Goal: Task Accomplishment & Management: Manage account settings

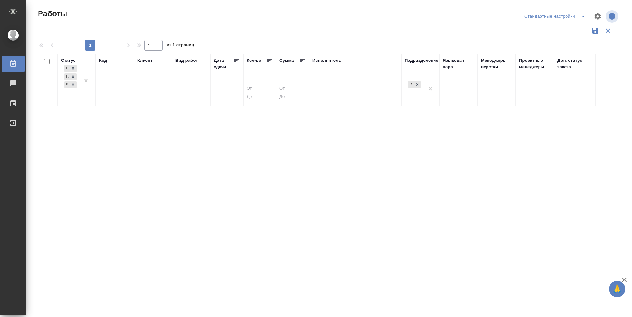
click at [278, 202] on div "Статус Подбор Готов к работе В работе Код Клиент Вид работ Дата сдачи Кол-во Су…" at bounding box center [327, 172] width 583 height 237
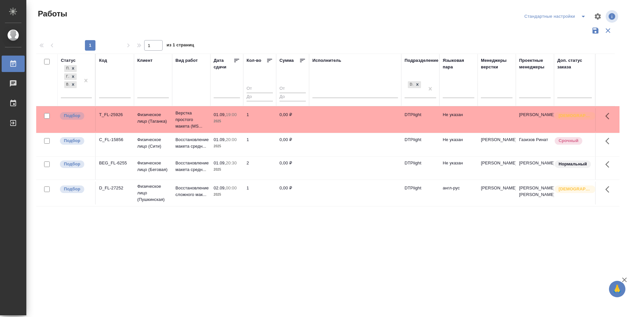
click at [236, 63] on icon at bounding box center [236, 60] width 7 height 7
click at [219, 244] on div "Статус Подбор Готов к работе В работе Код Клиент Вид работ Дата сдачи Кол-во Су…" at bounding box center [327, 172] width 583 height 237
click at [66, 114] on p "Подбор" at bounding box center [72, 116] width 16 height 7
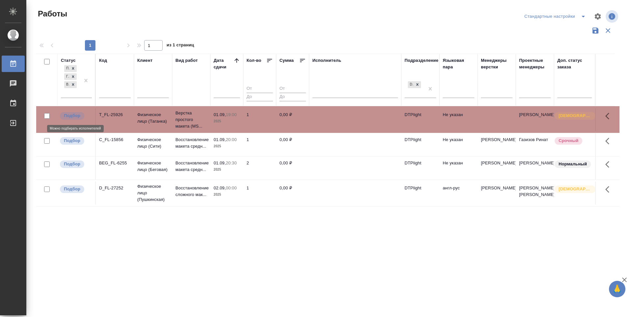
click at [66, 114] on p "Подбор" at bounding box center [72, 116] width 16 height 7
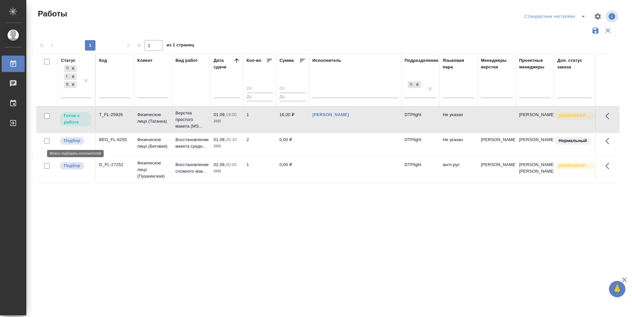
click at [74, 141] on p "Подбор" at bounding box center [72, 141] width 16 height 7
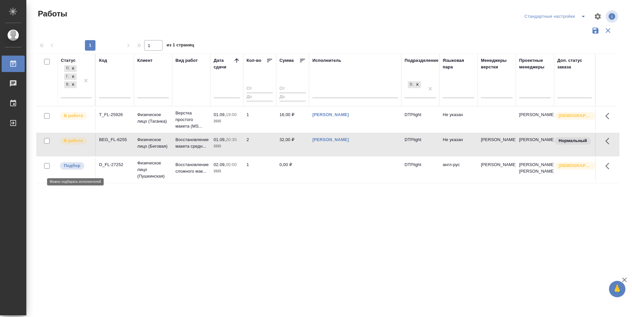
click at [74, 168] on p "Подбор" at bounding box center [72, 166] width 16 height 7
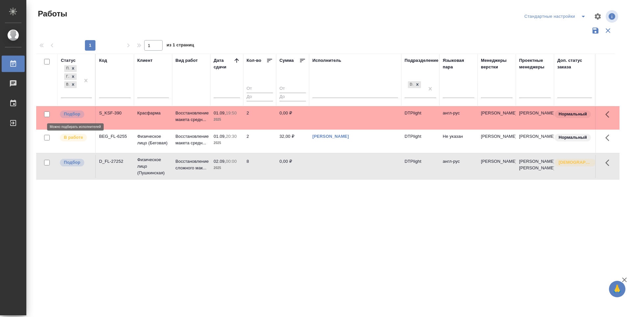
click at [67, 115] on p "Подбор" at bounding box center [72, 114] width 16 height 7
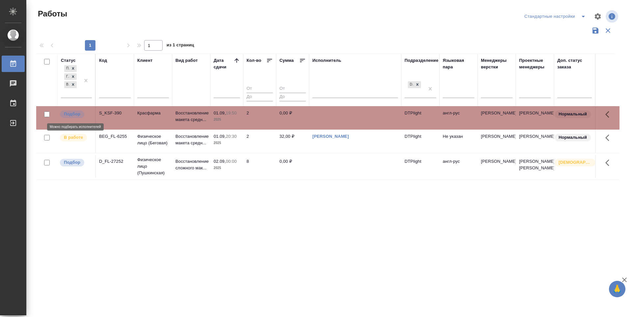
click at [67, 115] on p "Подбор" at bounding box center [72, 114] width 16 height 7
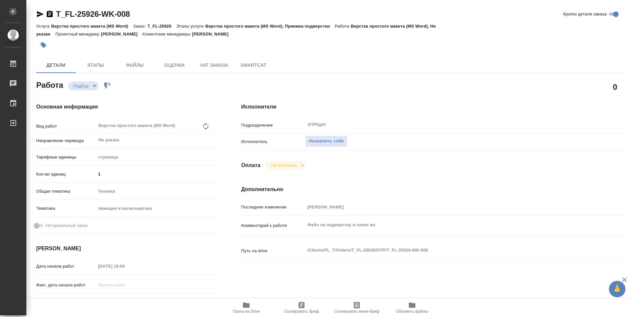
click at [244, 310] on span "Папка на Drive" at bounding box center [246, 311] width 27 height 5
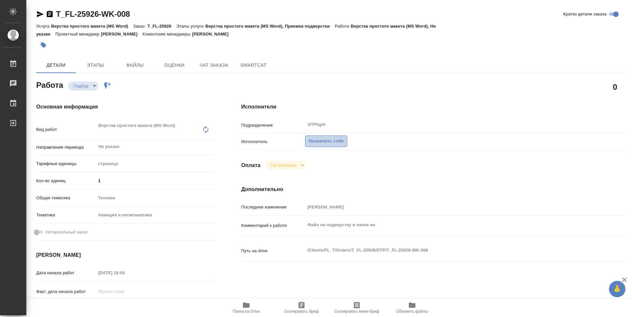
click at [324, 143] on span "Назначить себя" at bounding box center [326, 142] width 35 height 8
click at [327, 141] on span "Назначить себя" at bounding box center [326, 142] width 35 height 8
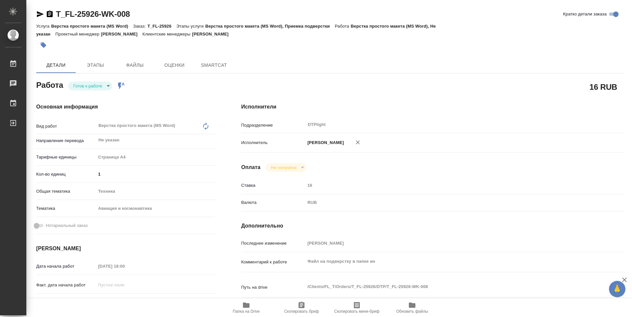
type textarea "x"
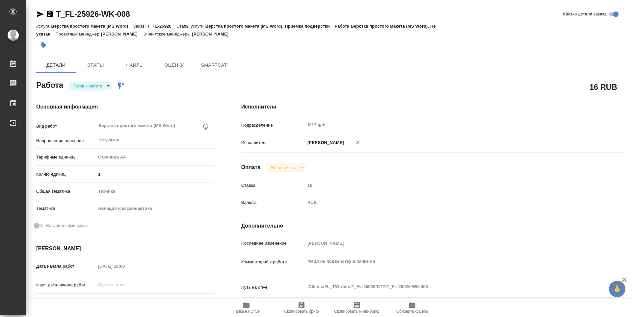
type textarea "x"
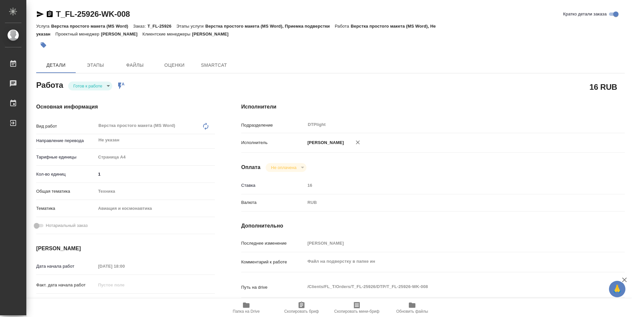
type textarea "x"
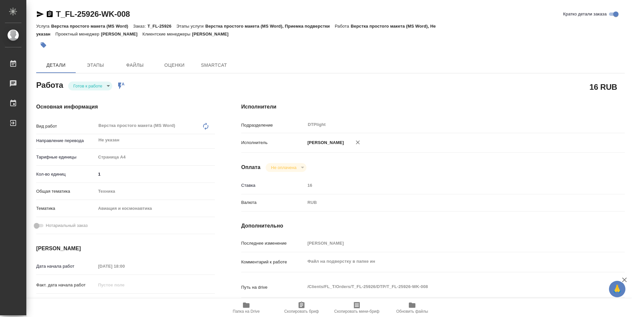
type textarea "x"
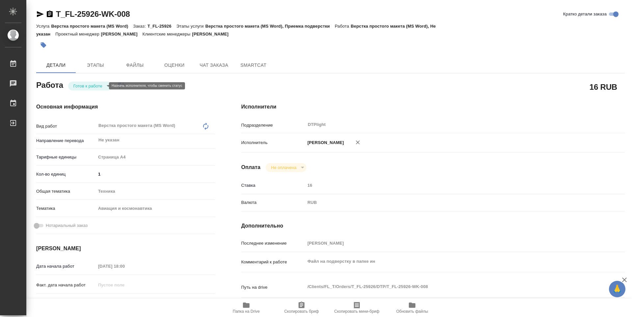
click at [98, 84] on body "🙏 .cls-1 fill:#fff; AWATERA Zubakova Viktoriya Работы Чаты График Выйти T_FL-25…" at bounding box center [316, 158] width 632 height 317
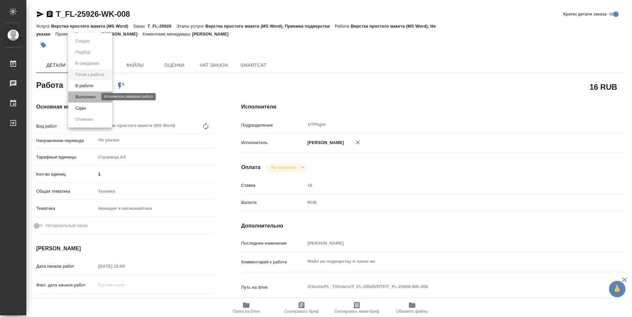
drag, startPoint x: 98, startPoint y: 84, endPoint x: 109, endPoint y: 73, distance: 15.1
click at [92, 95] on button "Выполнен" at bounding box center [85, 96] width 24 height 7
type textarea "x"
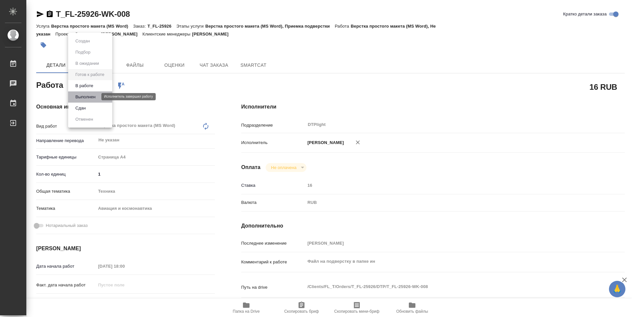
type textarea "x"
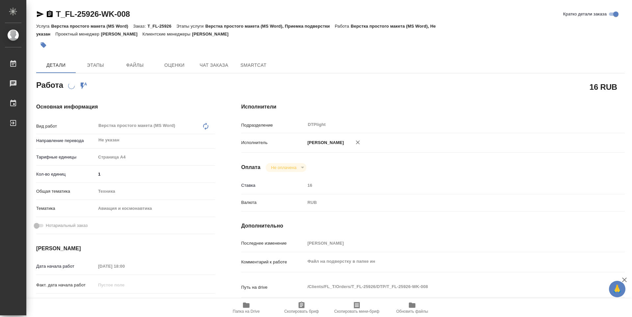
type textarea "x"
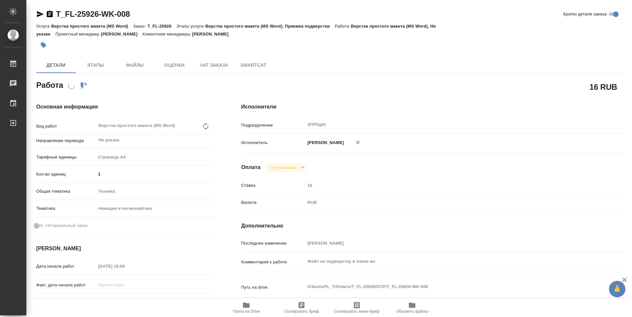
click at [78, 87] on div "Работа включена в последовательность" at bounding box center [77, 85] width 19 height 9
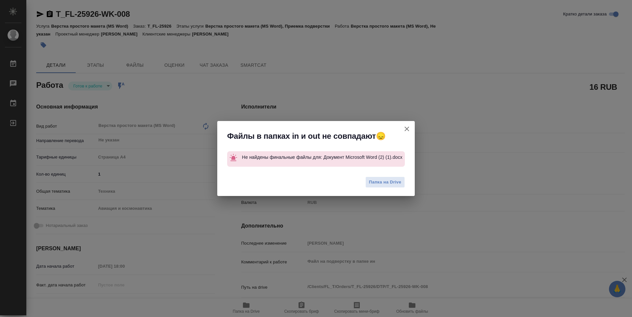
type textarea "x"
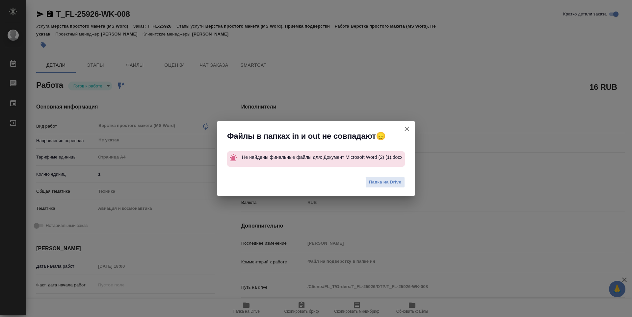
type textarea "x"
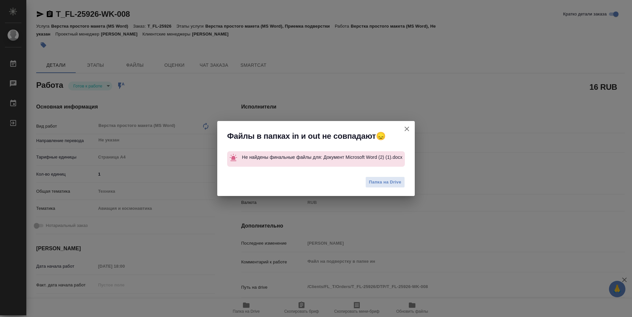
type textarea "x"
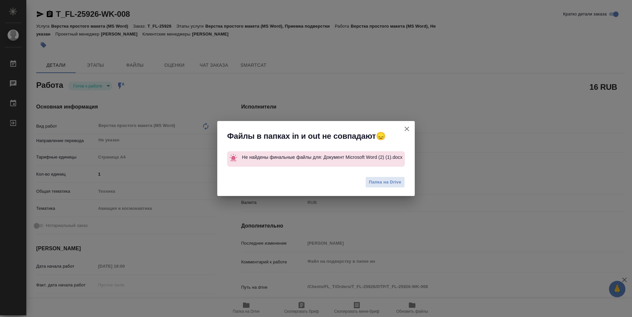
click at [409, 125] on icon "button" at bounding box center [407, 129] width 8 height 8
type textarea "x"
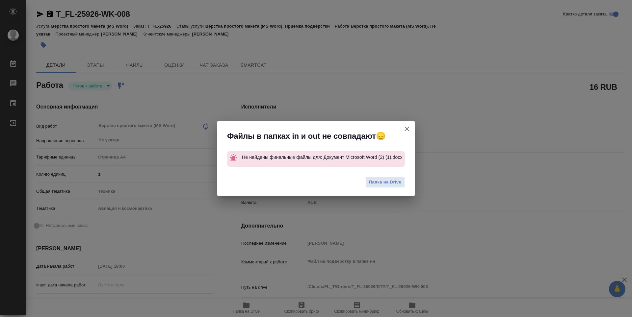
type textarea "x"
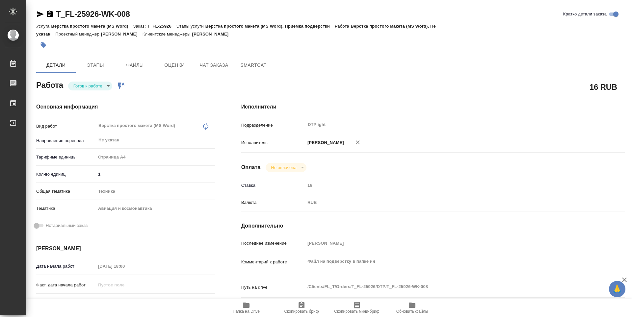
type textarea "x"
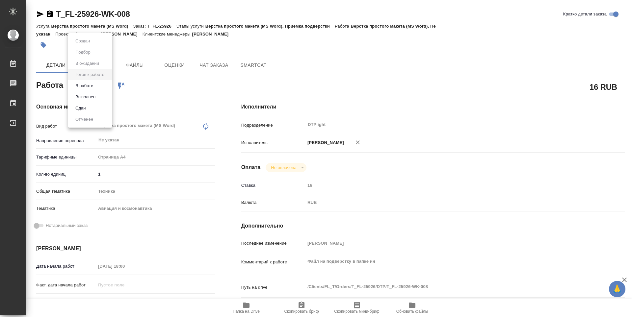
click at [94, 82] on body "🙏 .cls-1 fill:#fff; AWATERA Zubakova Viktoriya Работы 0 Чаты График Выйти T_FL-…" at bounding box center [316, 158] width 632 height 317
click at [93, 88] on button "В работе" at bounding box center [84, 85] width 22 height 7
type textarea "x"
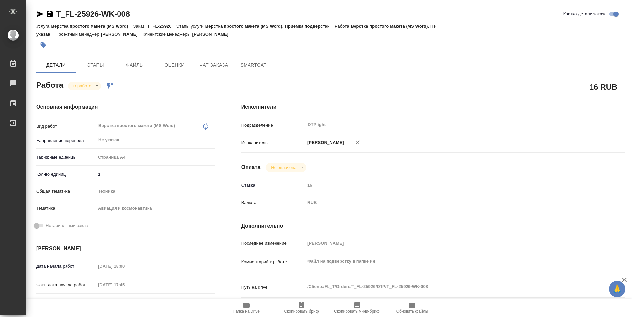
type textarea "x"
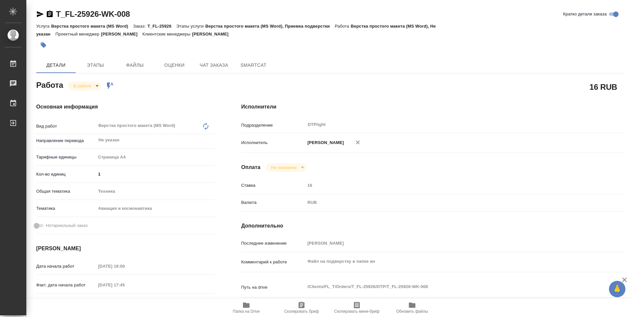
type textarea "x"
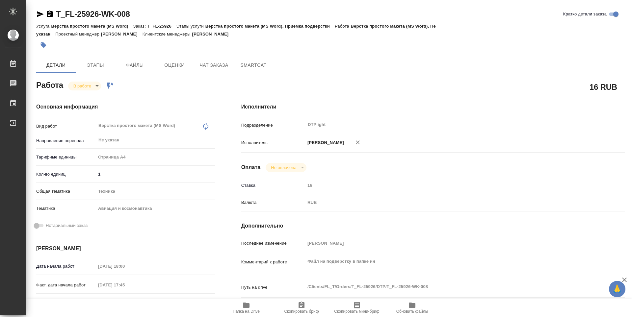
type textarea "x"
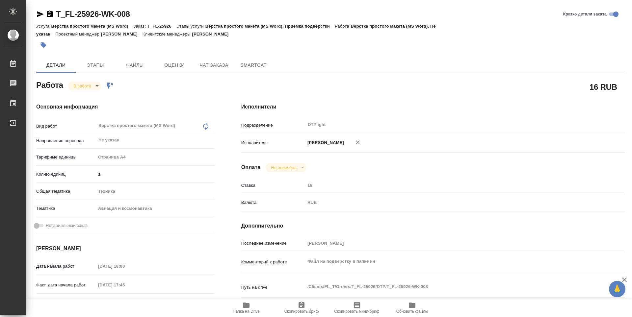
type textarea "x"
drag, startPoint x: 147, startPoint y: 14, endPoint x: 55, endPoint y: 14, distance: 92.5
click at [55, 14] on div "T_FL-25926-WK-008 Кратко детали заказа" at bounding box center [330, 14] width 588 height 11
copy link "T_FL-25926-WK-008"
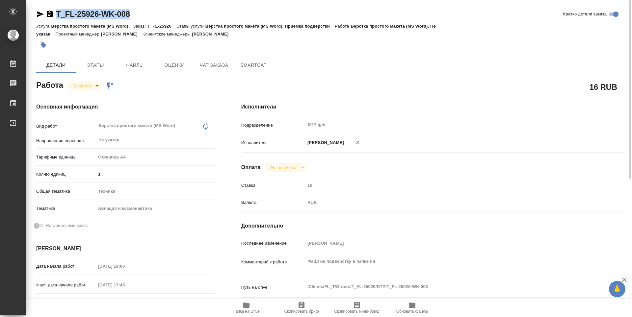
drag, startPoint x: 39, startPoint y: 14, endPoint x: 50, endPoint y: 2, distance: 15.8
click at [41, 13] on icon "button" at bounding box center [40, 14] width 8 height 8
copy link "T_FL-25926-WK-008"
click at [249, 304] on icon "button" at bounding box center [246, 305] width 7 height 5
click at [87, 82] on body "🙏 .cls-1 fill:#fff; AWATERA Zubakova Viktoriya Работы 0 Чаты График Выйти T_FL-…" at bounding box center [316, 158] width 632 height 317
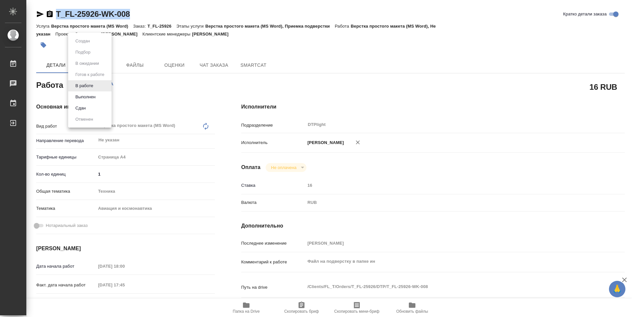
click at [92, 109] on li "Сдан" at bounding box center [89, 108] width 43 height 11
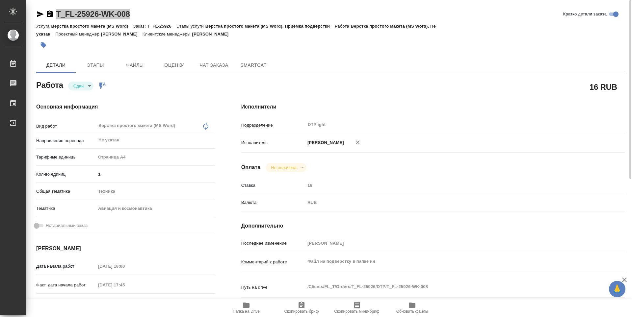
type textarea "x"
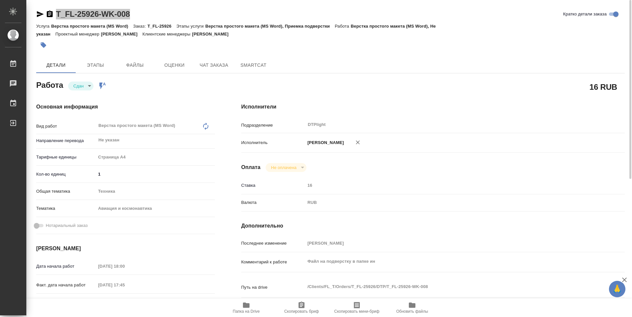
type textarea "x"
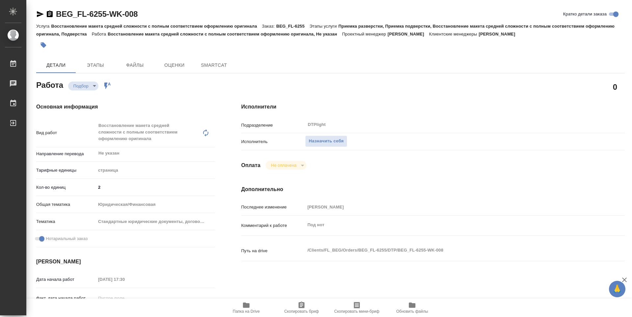
type textarea "x"
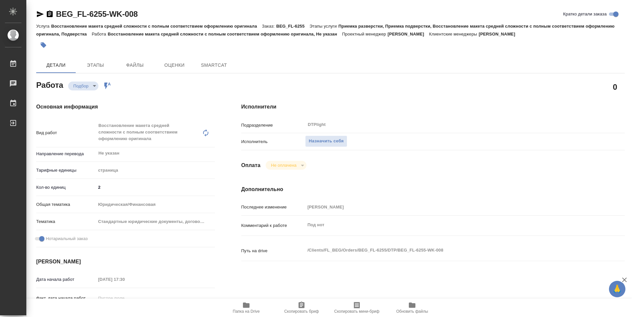
type textarea "x"
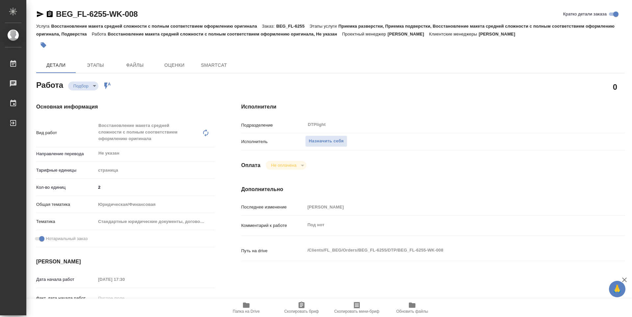
type textarea "x"
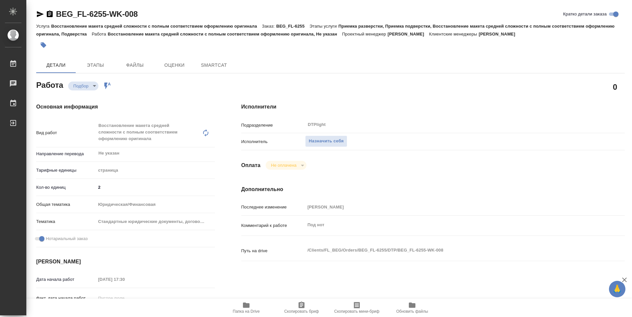
type textarea "x"
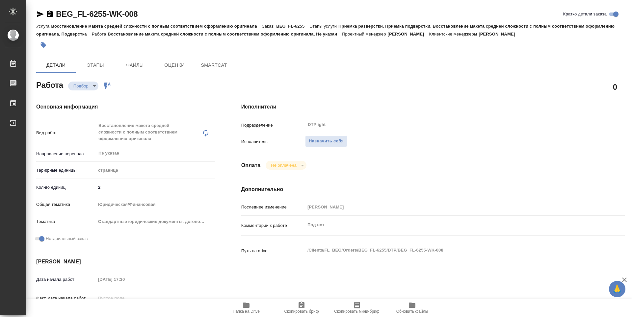
type textarea "x"
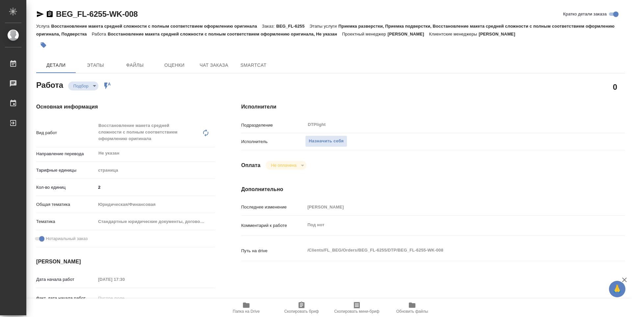
type textarea "x"
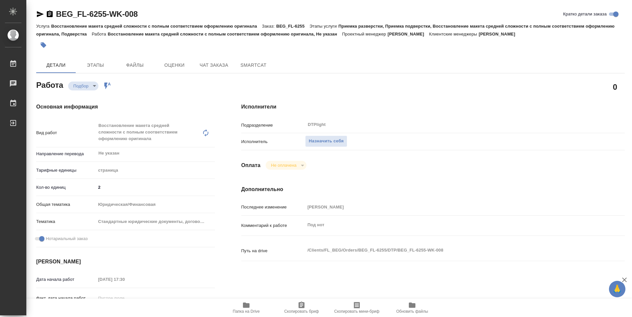
click at [244, 305] on icon "button" at bounding box center [246, 305] width 7 height 5
type textarea "x"
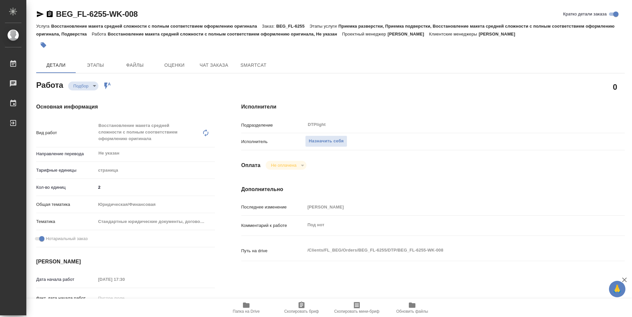
type textarea "x"
click at [326, 139] on span "Назначить себя" at bounding box center [326, 142] width 35 height 8
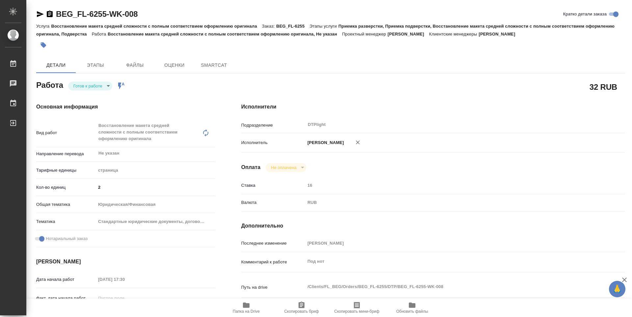
type textarea "x"
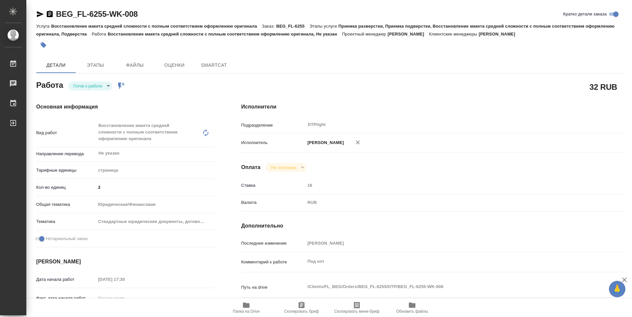
type textarea "x"
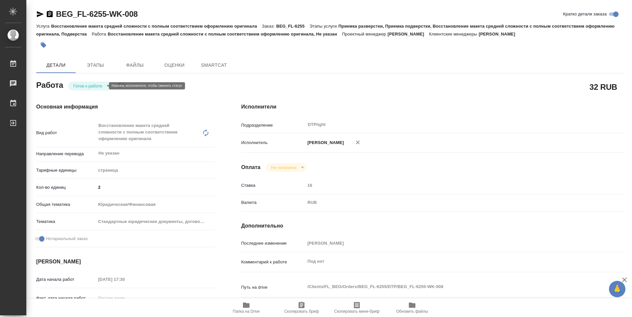
type textarea "x"
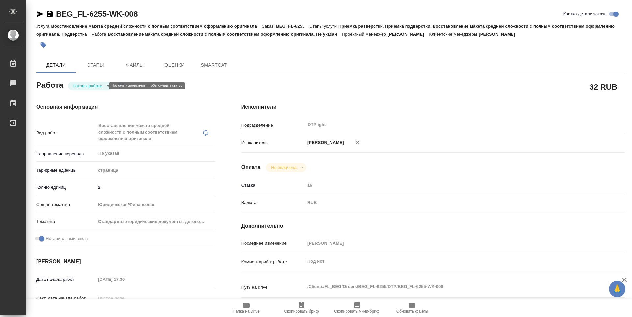
type textarea "x"
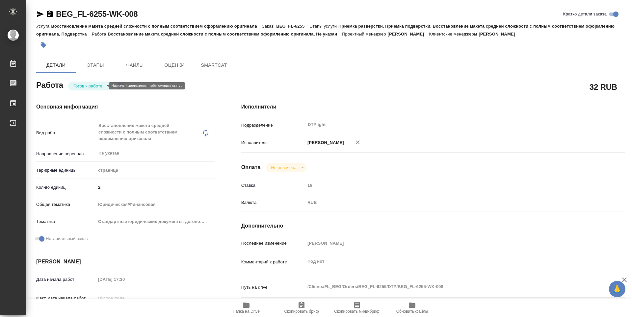
click at [87, 87] on body "🙏 .cls-1 fill:#fff; AWATERA Zubakova Viktoriya Работы Чаты График Выйти BEG_FL-…" at bounding box center [316, 158] width 632 height 317
type textarea "x"
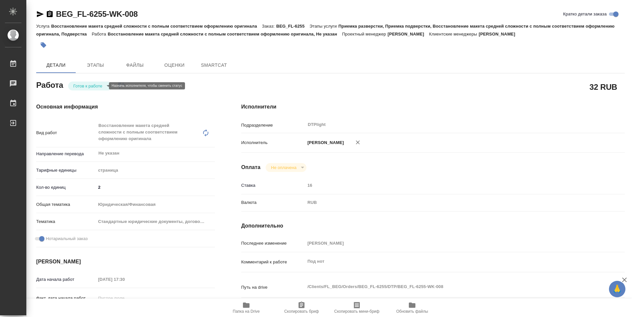
type textarea "x"
click at [94, 83] on button "В работе" at bounding box center [84, 85] width 22 height 7
type textarea "x"
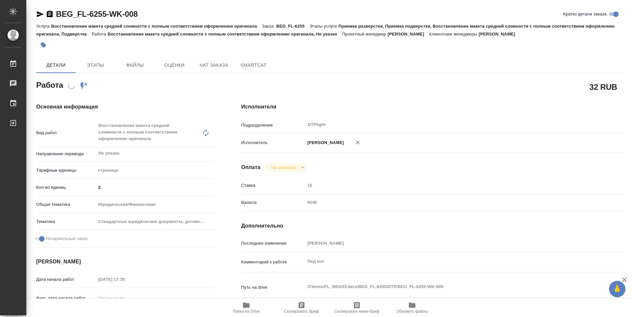
type textarea "x"
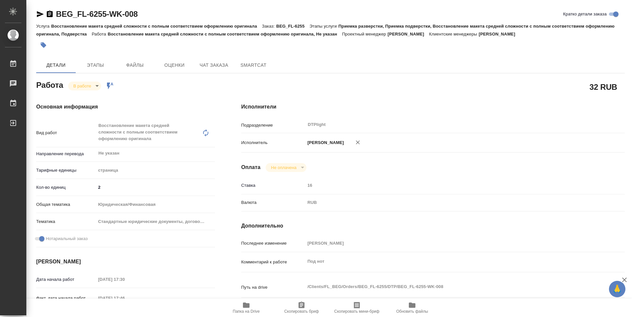
type textarea "x"
drag, startPoint x: 151, startPoint y: 14, endPoint x: 51, endPoint y: 14, distance: 99.4
click at [51, 14] on div "BEG_FL-6255-WK-008 Кратко детали заказа" at bounding box center [330, 14] width 588 height 11
copy link "BEG_FL-6255-WK-008"
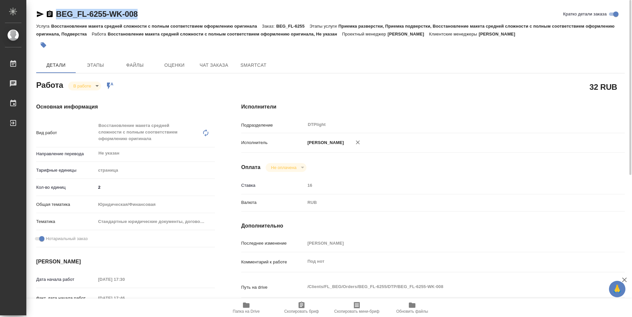
copy link "BEG_FL-6255-WK-008"
click at [248, 308] on icon "button" at bounding box center [246, 305] width 7 height 5
copy link "BEG_FL-6255-WK-008"
click at [247, 310] on span "Папка на Drive" at bounding box center [246, 311] width 27 height 5
click at [86, 89] on body "🙏 .cls-1 fill:#fff; AWATERA Zubakova Viktoriya Работы 0 Чаты График Выйти BEG_F…" at bounding box center [316, 158] width 632 height 317
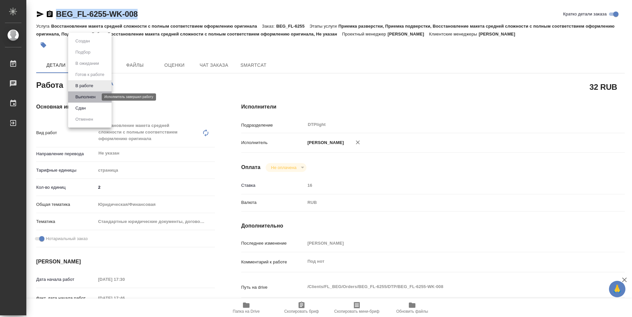
click at [89, 96] on button "Выполнен" at bounding box center [85, 96] width 24 height 7
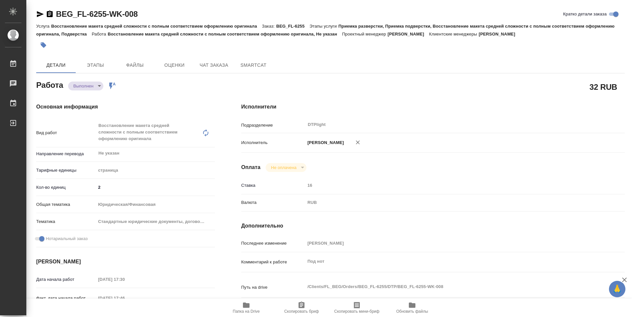
type textarea "x"
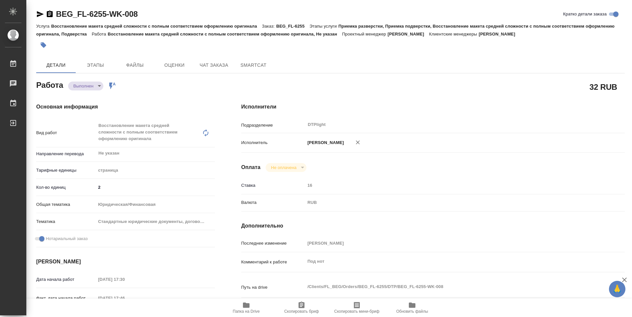
type textarea "x"
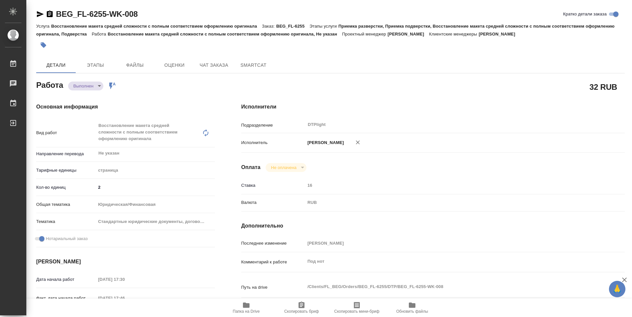
type textarea "x"
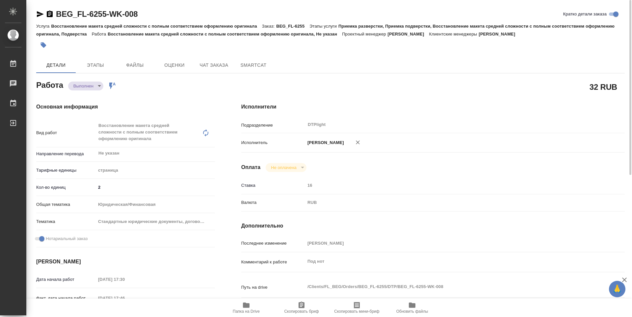
type textarea "x"
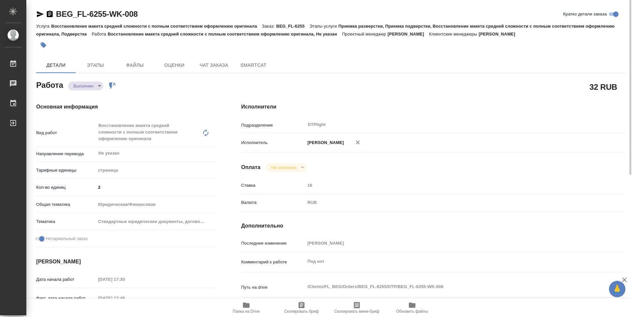
click at [247, 308] on icon "button" at bounding box center [246, 305] width 7 height 5
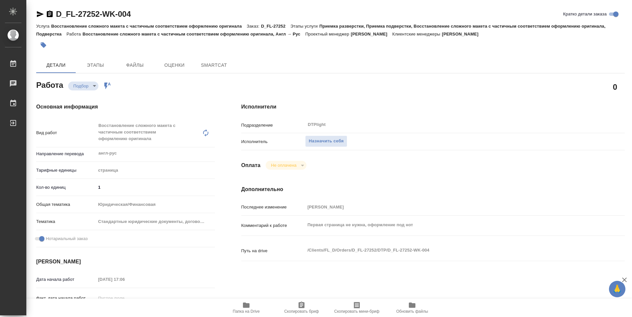
type textarea "x"
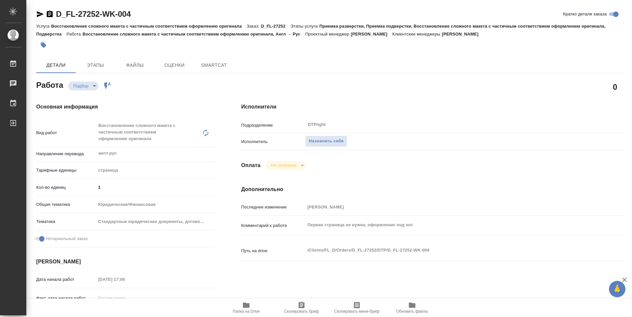
type textarea "x"
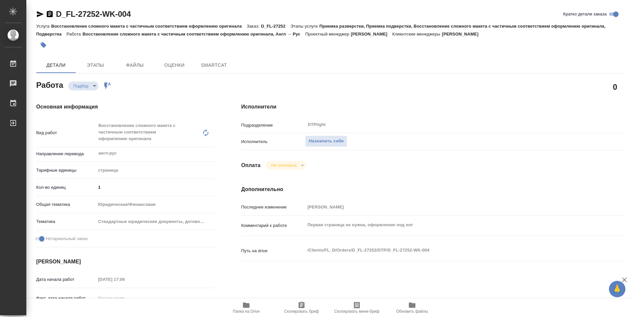
type textarea "x"
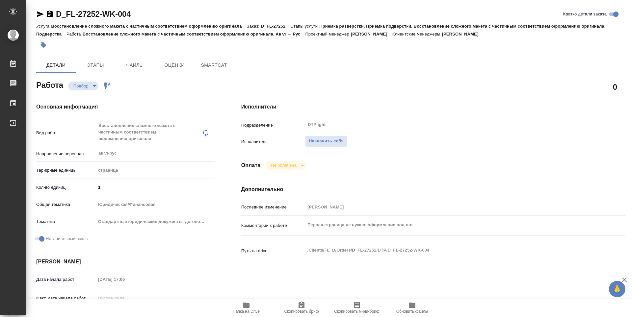
type textarea "x"
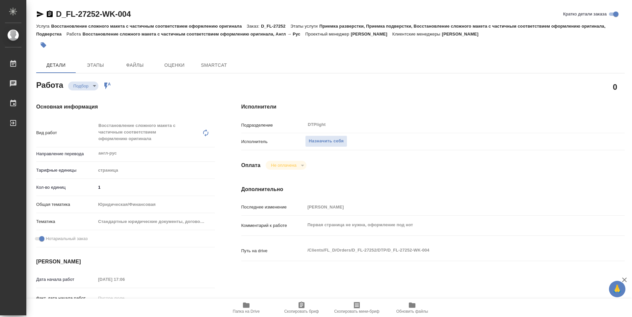
type textarea "x"
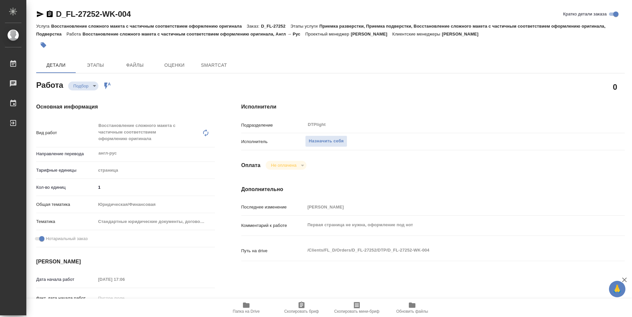
type textarea "x"
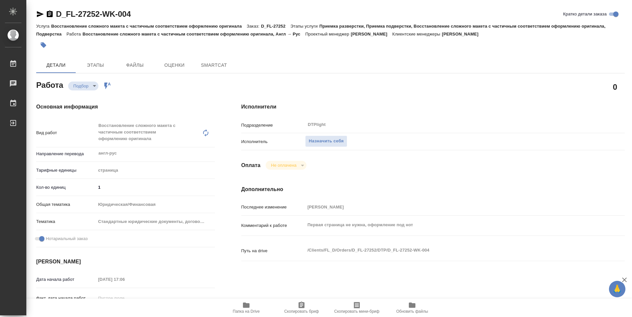
type textarea "x"
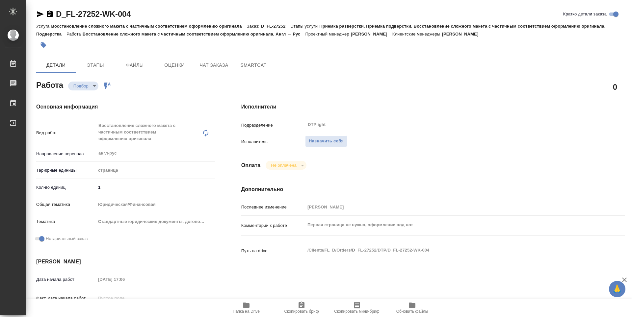
type textarea "x"
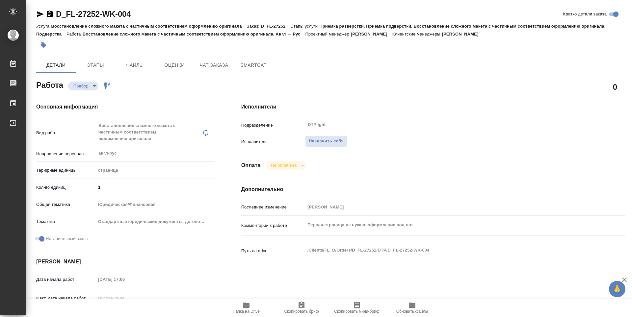
type textarea "x"
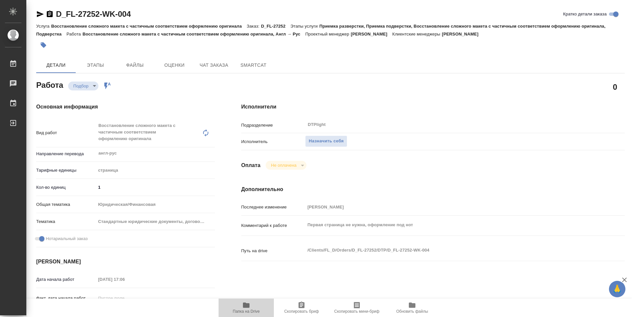
click at [248, 304] on icon "button" at bounding box center [246, 305] width 7 height 5
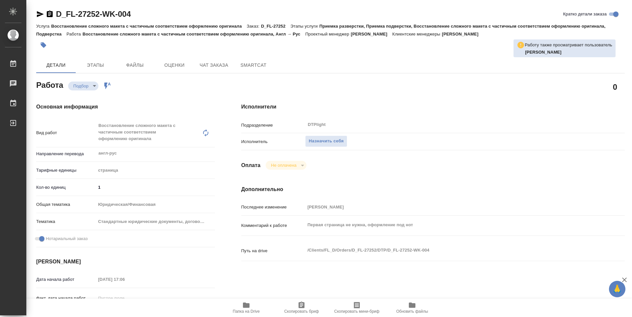
type textarea "x"
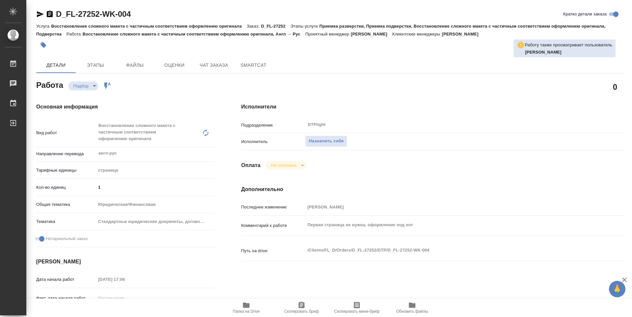
type textarea "x"
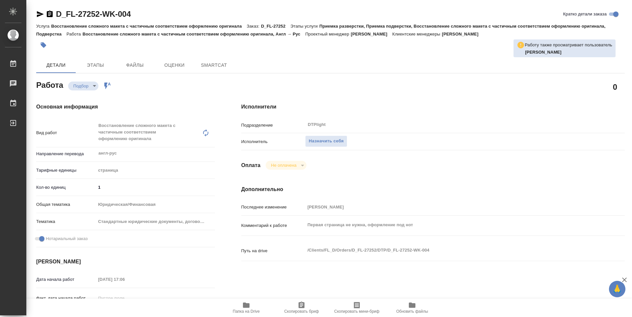
type textarea "x"
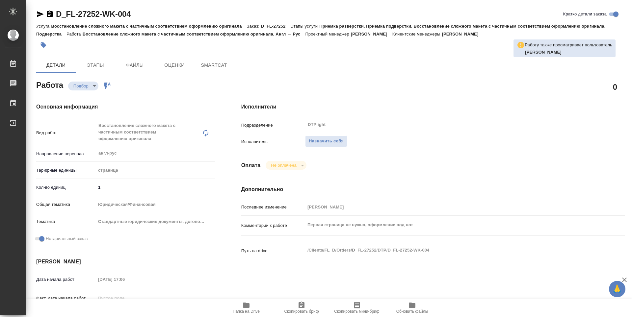
type textarea "x"
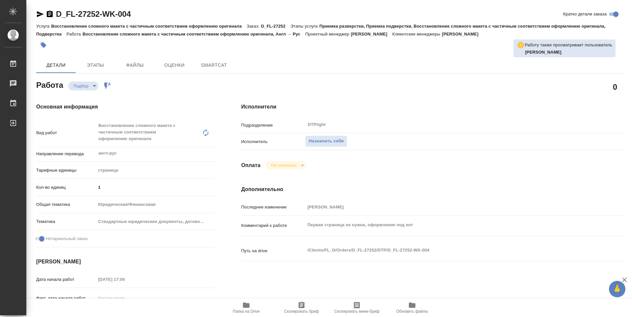
type textarea "x"
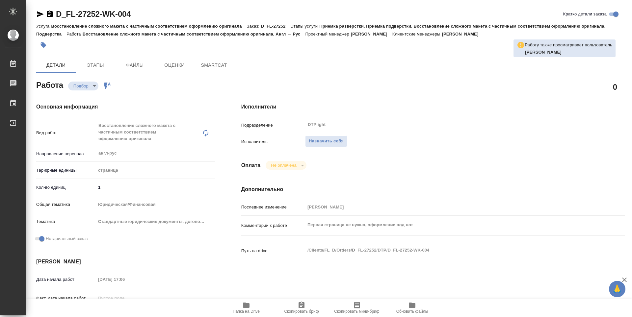
type textarea "x"
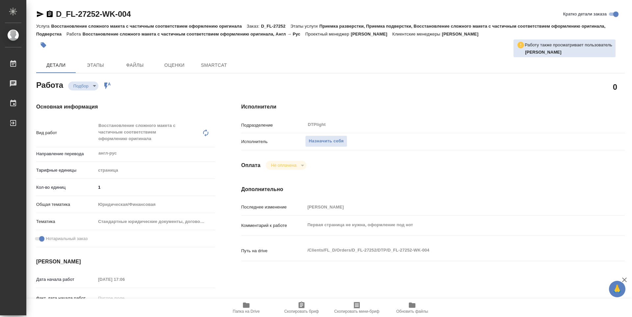
type textarea "x"
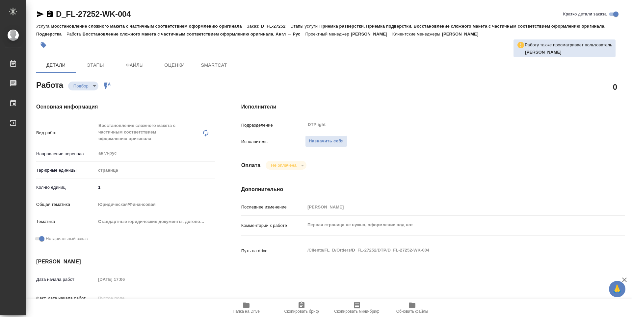
type textarea "x"
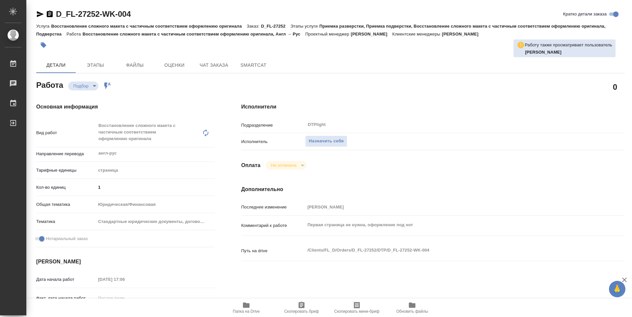
type textarea "x"
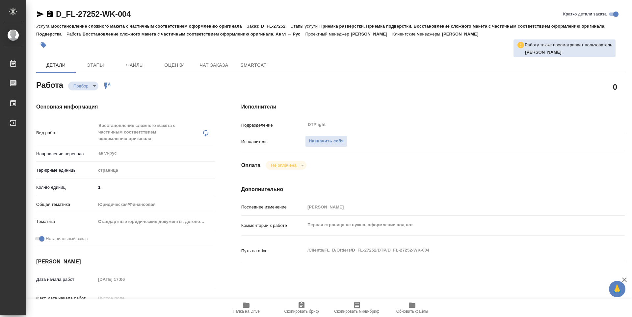
type textarea "x"
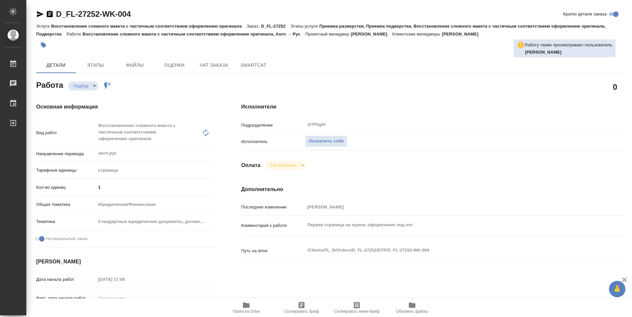
type textarea "x"
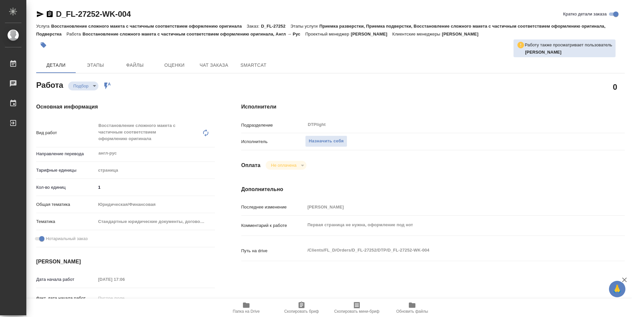
type textarea "x"
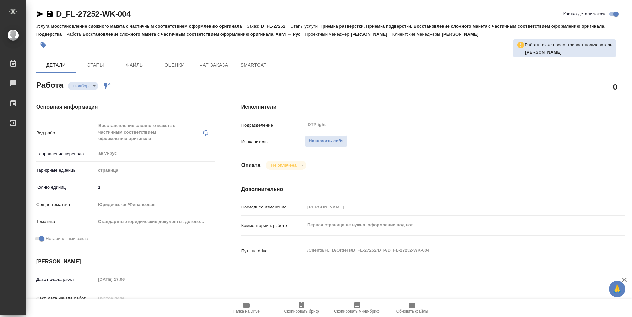
type textarea "x"
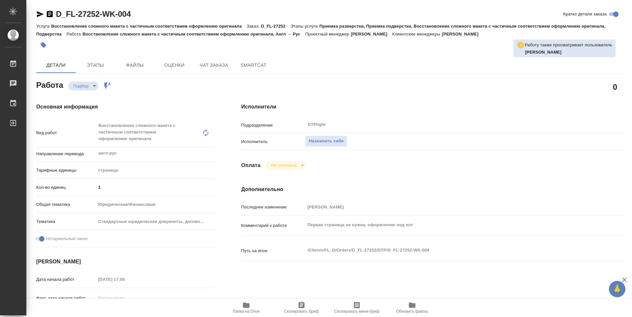
type textarea "x"
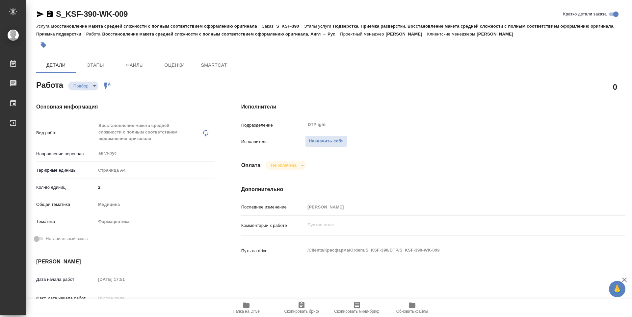
type textarea "x"
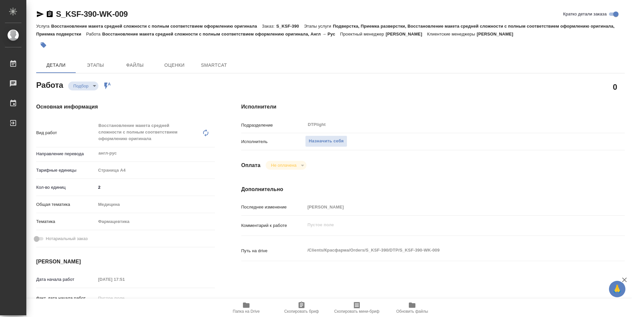
type textarea "x"
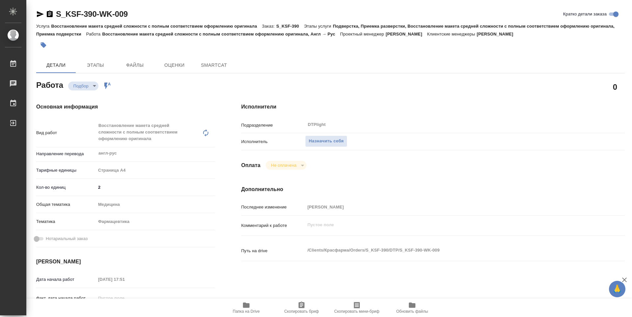
type textarea "x"
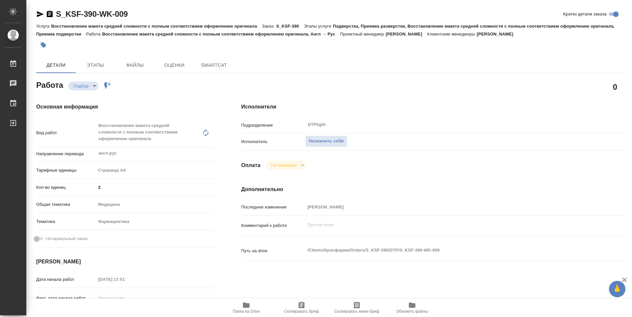
type textarea "x"
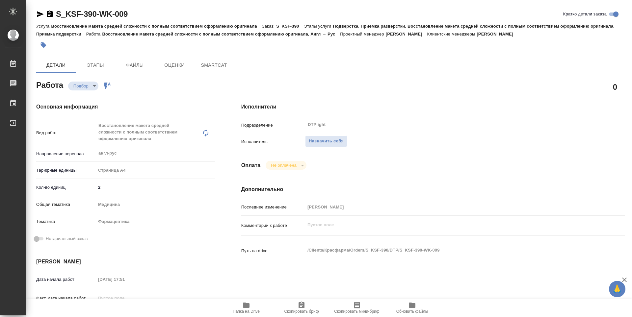
type textarea "x"
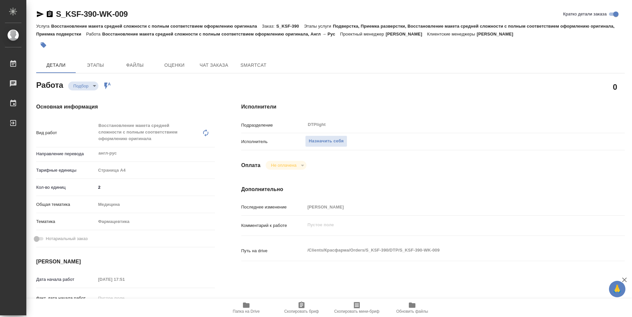
type textarea "x"
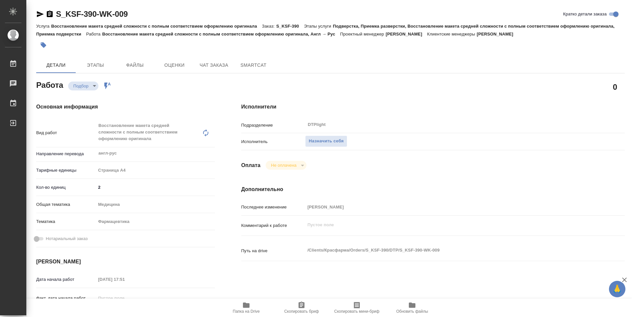
type textarea "x"
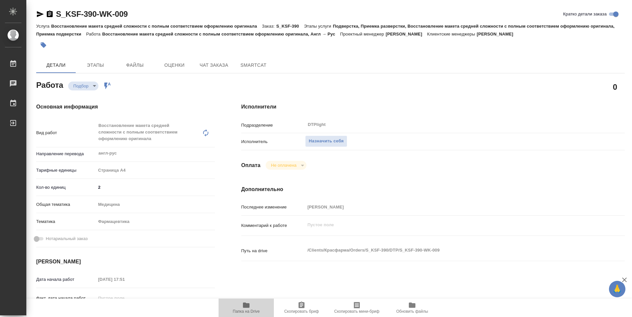
click at [246, 304] on icon "button" at bounding box center [246, 305] width 7 height 5
click at [339, 141] on span "Назначить себя" at bounding box center [326, 142] width 35 height 8
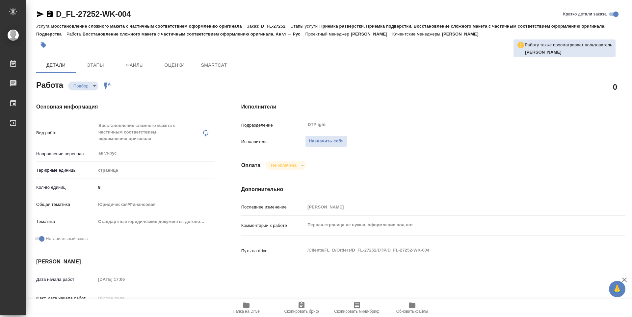
type textarea "x"
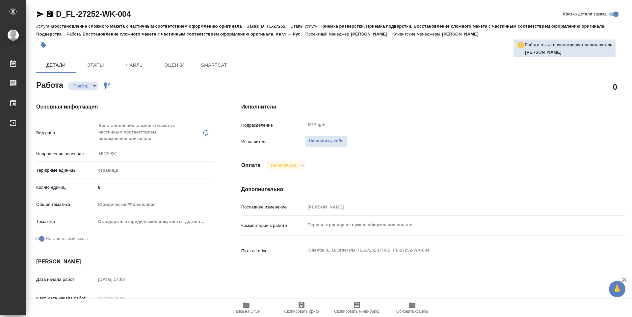
type textarea "x"
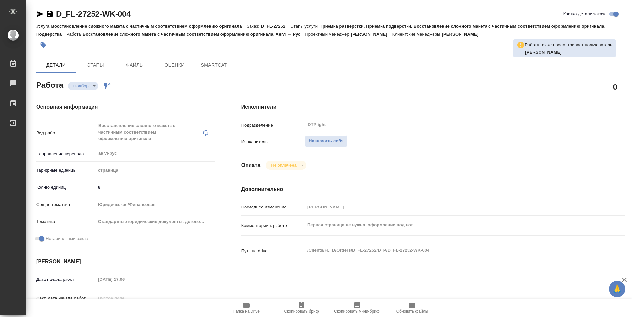
type textarea "x"
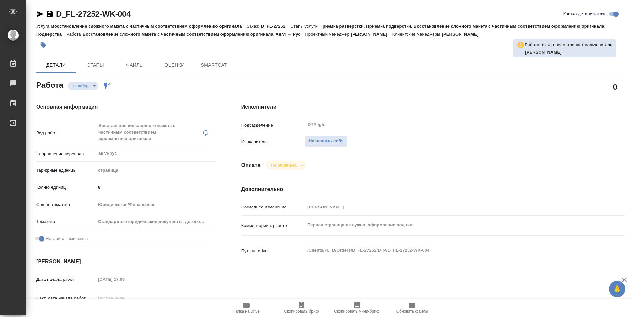
type textarea "x"
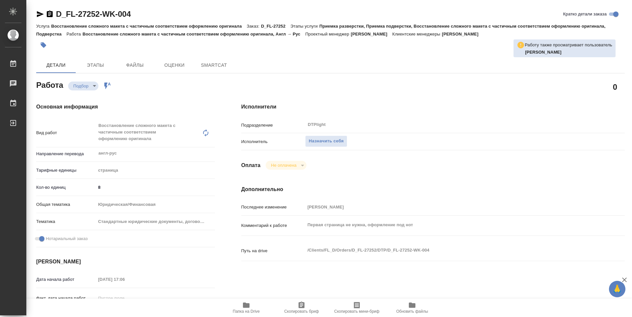
type textarea "x"
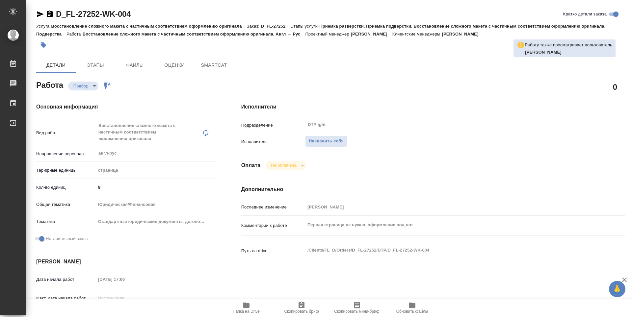
type textarea "x"
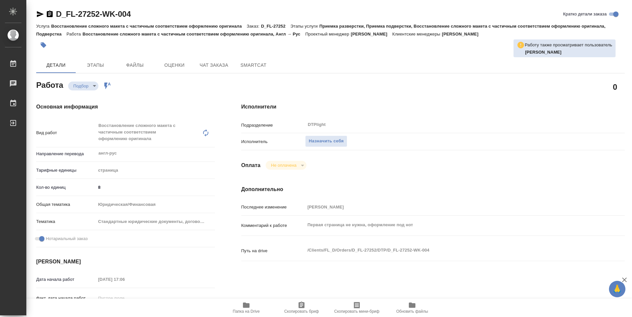
type textarea "x"
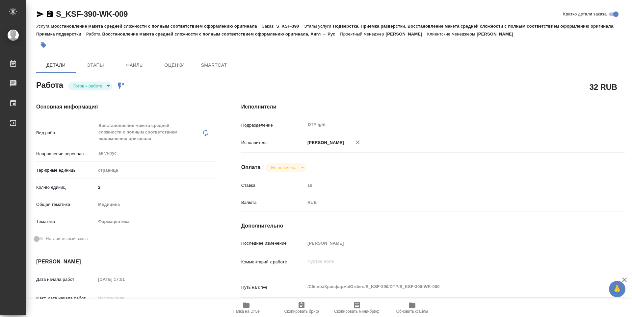
type textarea "x"
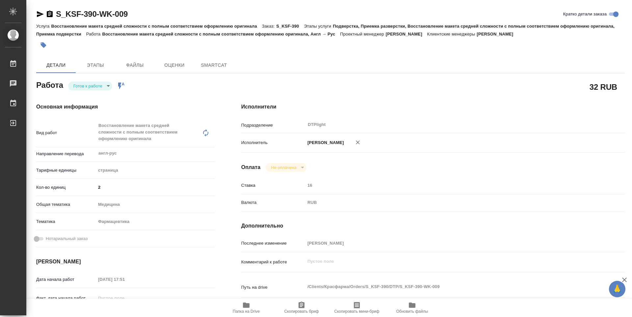
type textarea "x"
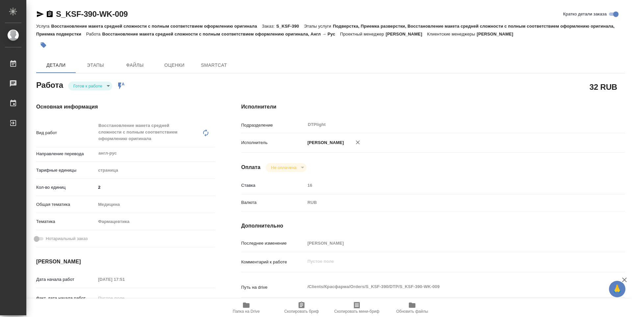
type textarea "x"
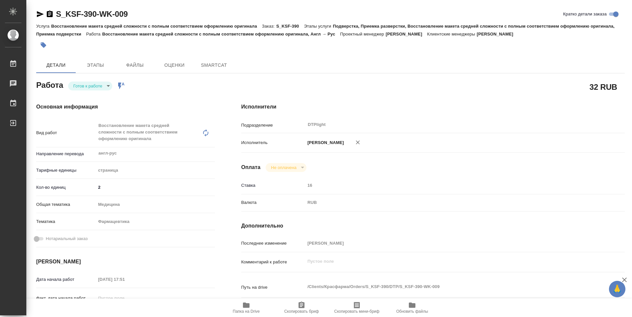
type textarea "x"
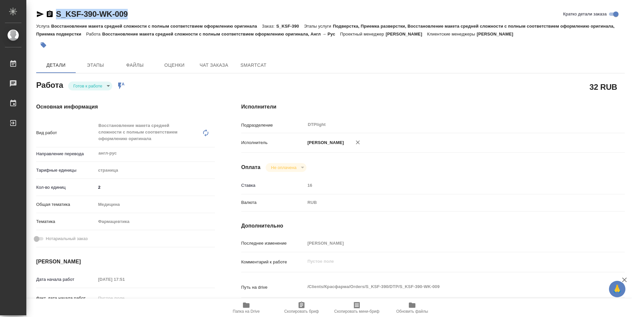
drag, startPoint x: 142, startPoint y: 14, endPoint x: 54, endPoint y: 12, distance: 88.5
click at [54, 12] on div "S_KSF-390-WK-009 Кратко детали заказа" at bounding box center [330, 14] width 588 height 11
copy link "S_KSF-390-WK-009"
type textarea "x"
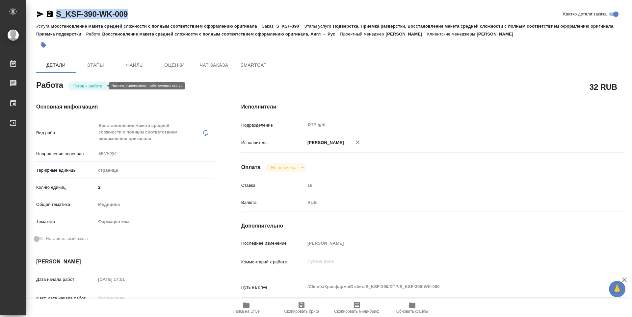
type textarea "x"
click at [101, 83] on body "🙏 .cls-1 fill:#fff; AWATERA Zubakova Viktoriya Работы Чаты График Выйти S_KSF-3…" at bounding box center [316, 158] width 632 height 317
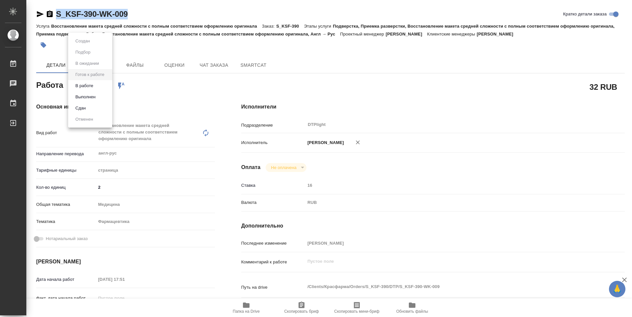
click at [97, 84] on li "В работе" at bounding box center [90, 85] width 44 height 11
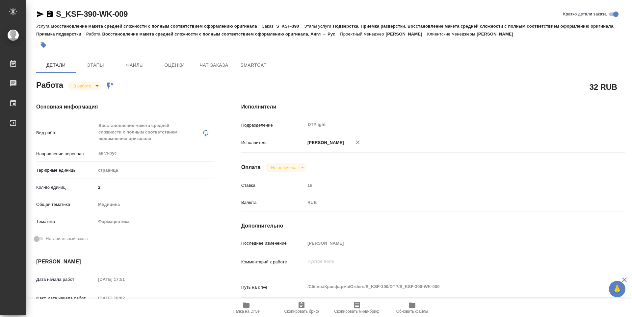
type textarea "x"
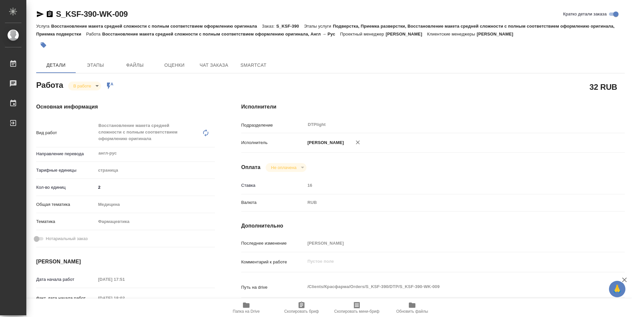
type textarea "x"
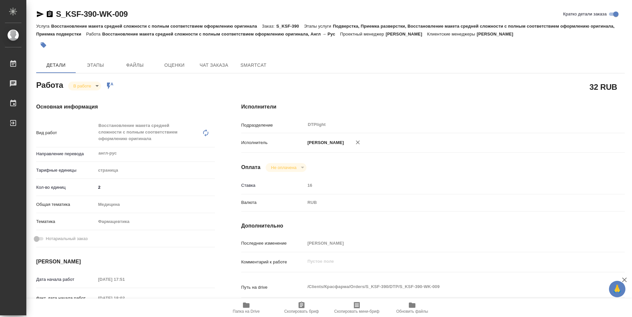
type textarea "x"
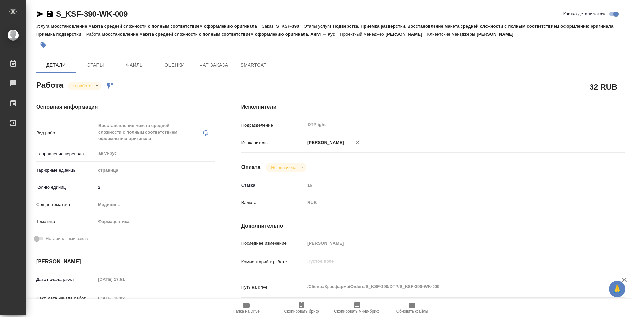
type textarea "x"
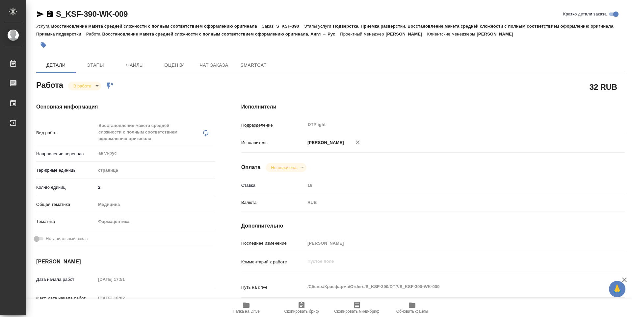
click at [247, 310] on span "Папка на Drive" at bounding box center [246, 311] width 27 height 5
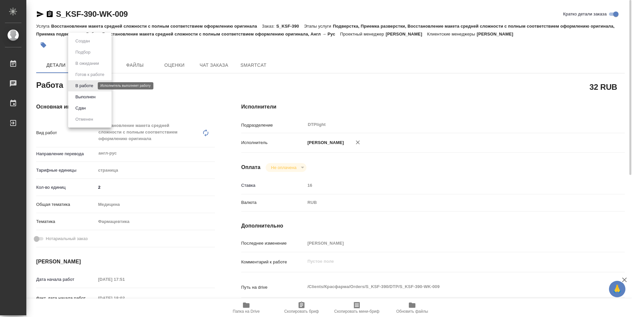
click at [81, 88] on body "🙏 .cls-1 fill:#fff; AWATERA Zubakova Viktoriya Работы 0 Чаты График Выйти S_KSF…" at bounding box center [316, 158] width 632 height 317
click at [82, 96] on button "Выполнен" at bounding box center [85, 96] width 24 height 7
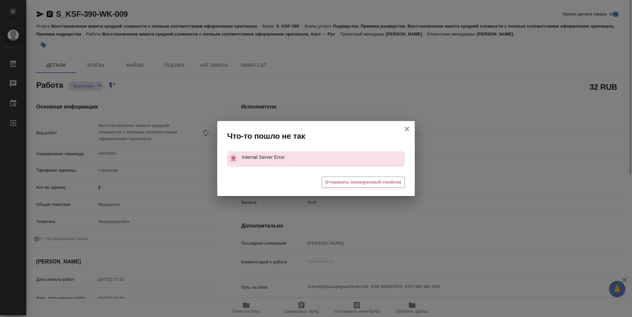
type textarea "x"
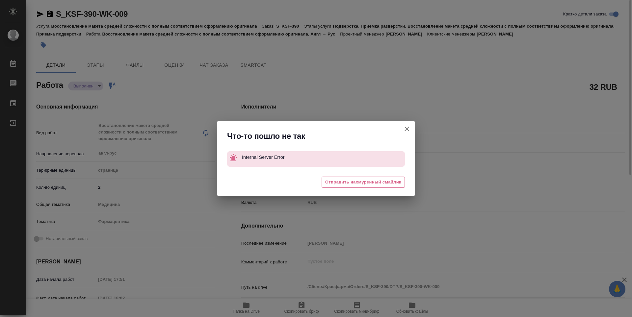
type textarea "x"
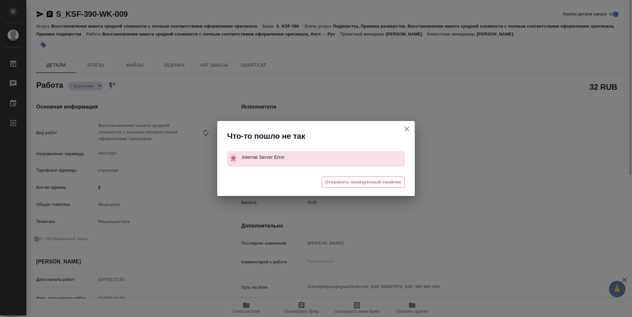
type textarea "x"
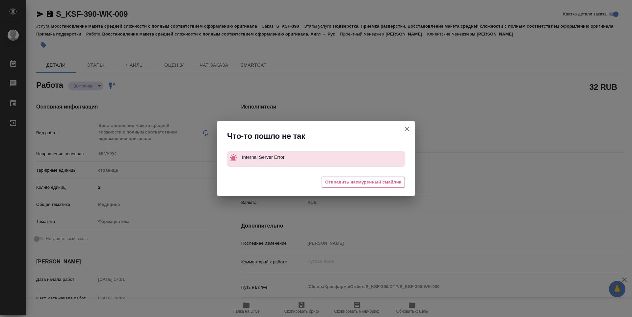
type textarea "x"
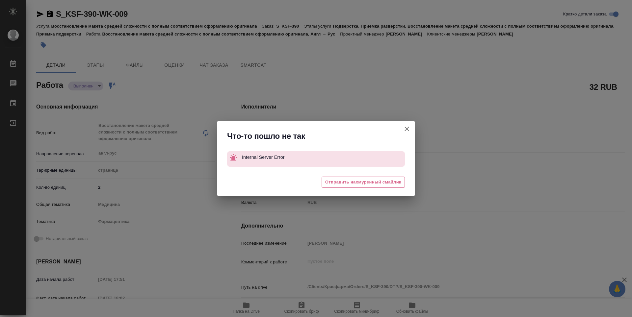
drag, startPoint x: 407, startPoint y: 132, endPoint x: 353, endPoint y: 86, distance: 71.2
click at [407, 130] on icon "button" at bounding box center [407, 129] width 8 height 8
type textarea "x"
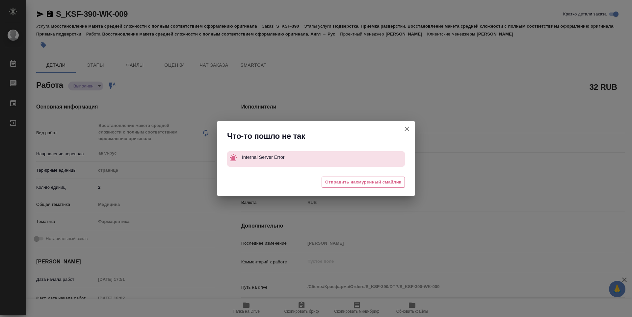
type textarea "x"
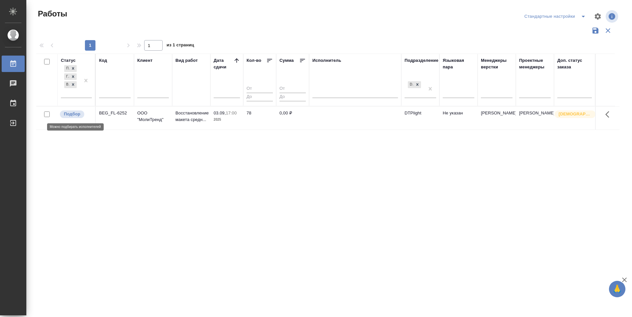
click at [69, 114] on p "Подбор" at bounding box center [72, 114] width 16 height 7
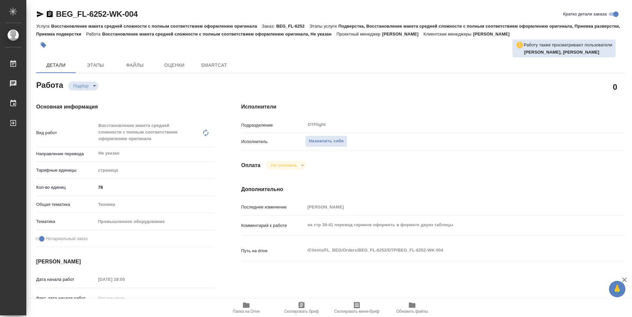
type textarea "x"
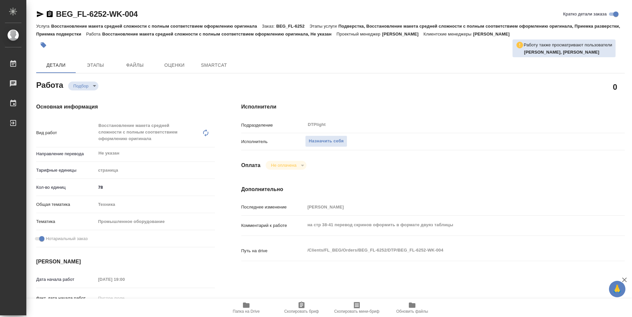
type textarea "x"
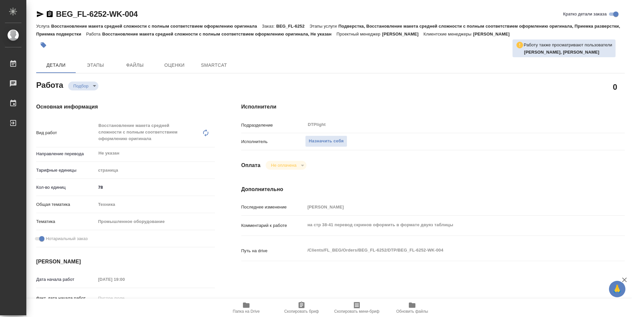
type textarea "x"
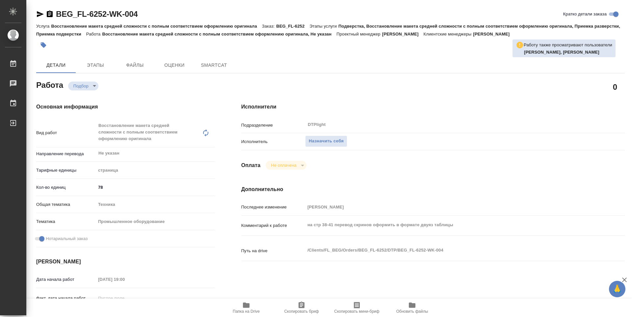
type textarea "x"
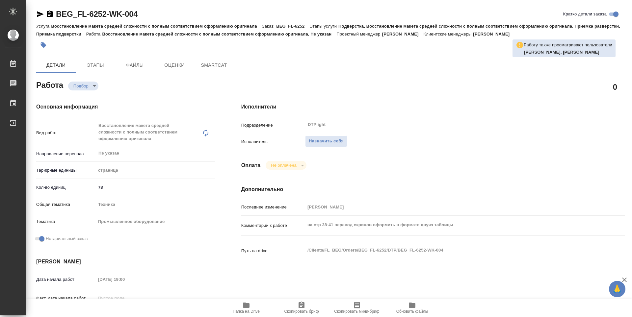
type textarea "x"
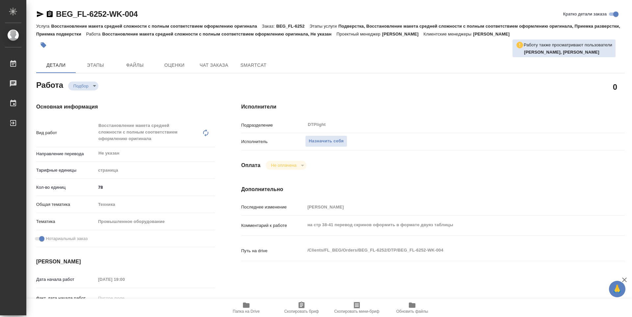
type textarea "x"
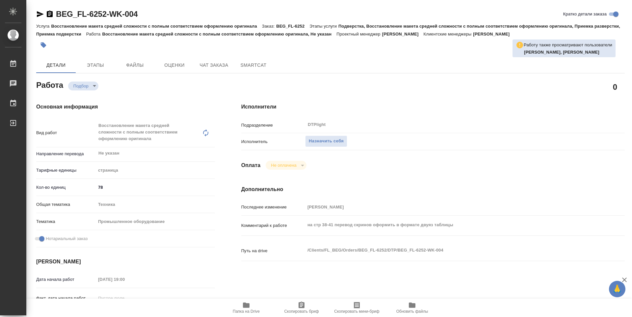
type textarea "x"
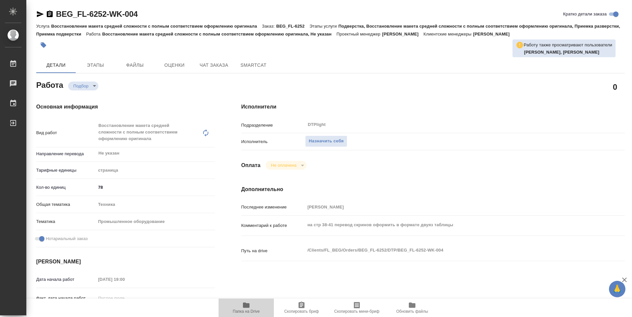
click at [249, 309] on icon "button" at bounding box center [246, 305] width 8 height 8
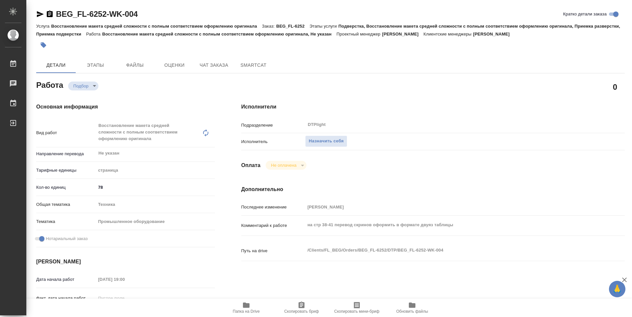
click at [411, 84] on div "0" at bounding box center [432, 87] width 383 height 16
click at [338, 140] on span "Назначить себя" at bounding box center [326, 142] width 35 height 8
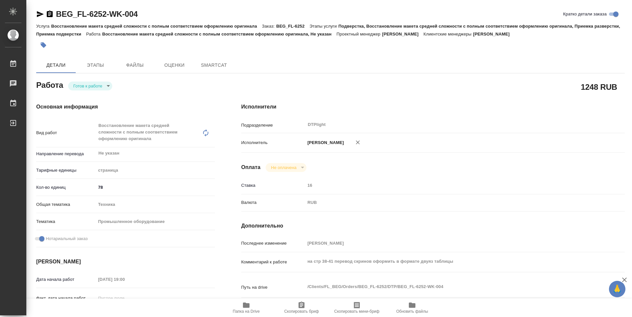
type textarea "x"
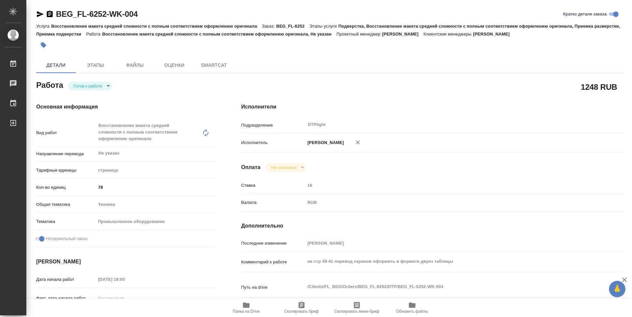
type textarea "x"
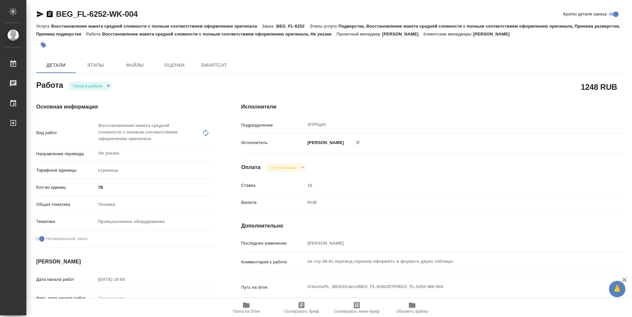
type textarea "x"
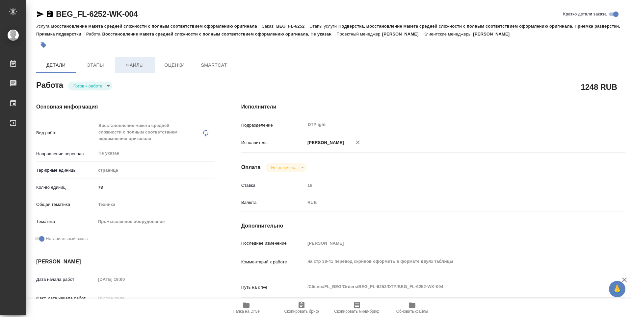
type textarea "x"
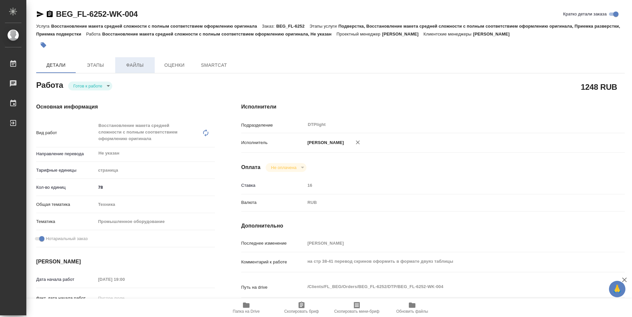
type textarea "x"
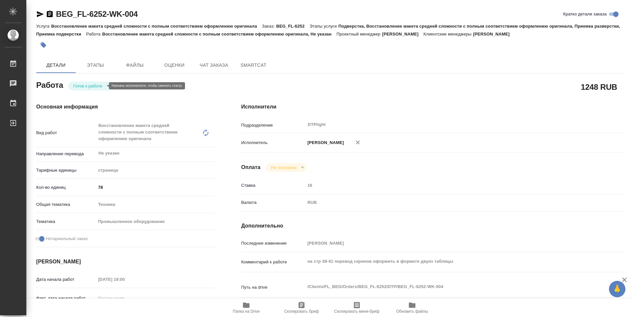
click at [96, 85] on body "🙏 .cls-1 fill:#fff; AWATERA Zubakova Viktoriya Работы Чаты График Выйти BEG_FL-…" at bounding box center [316, 158] width 632 height 317
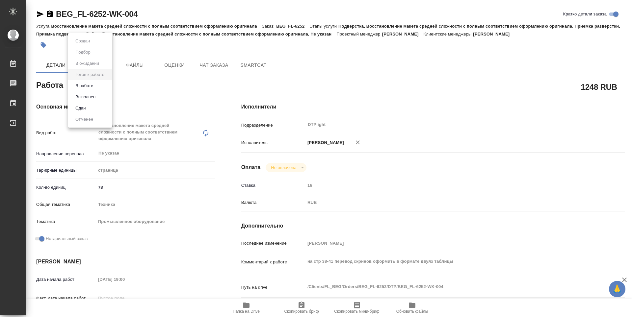
click at [96, 87] on li "В работе" at bounding box center [90, 85] width 44 height 11
type textarea "x"
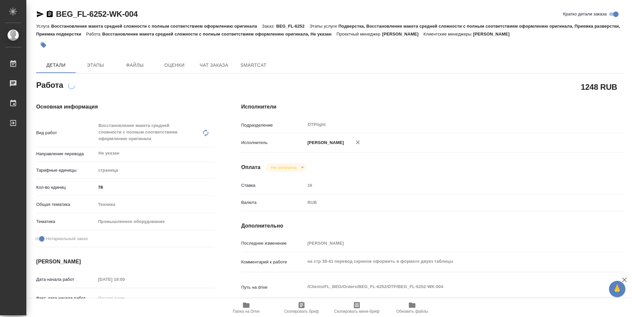
type textarea "x"
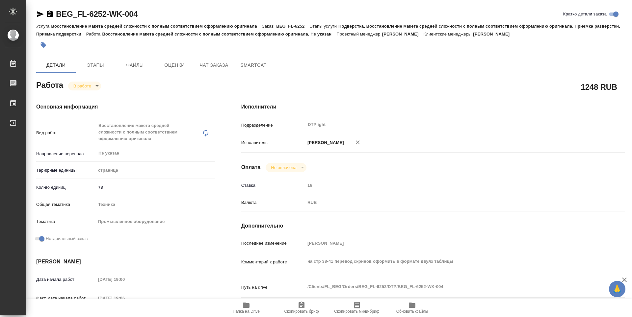
type textarea "x"
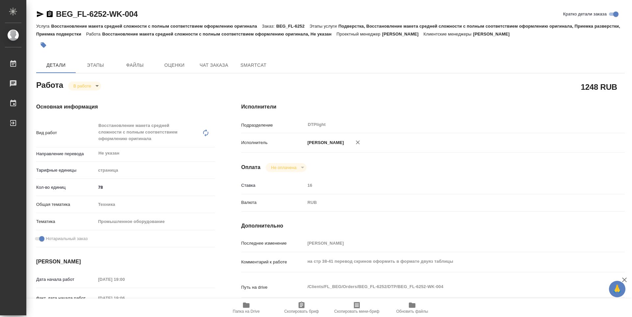
type textarea "x"
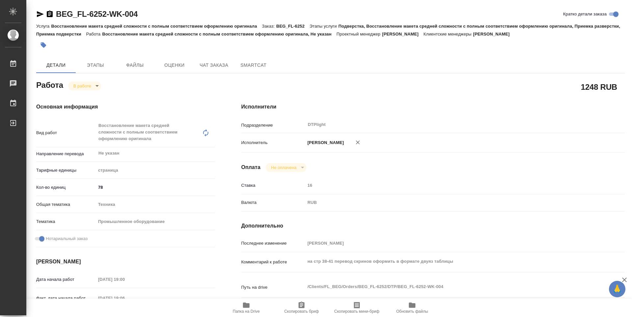
type textarea "x"
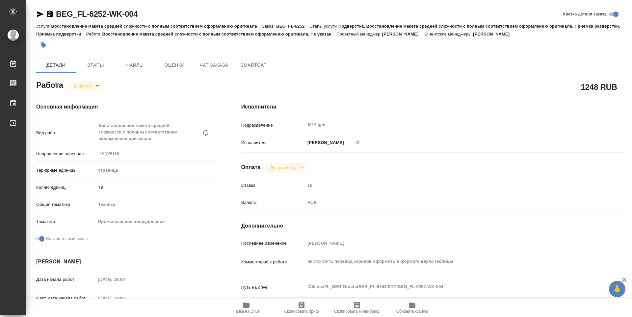
type textarea "x"
drag, startPoint x: 153, startPoint y: 14, endPoint x: 53, endPoint y: 14, distance: 100.4
click at [53, 14] on div "BEG_FL-6252-WK-004 Кратко детали заказа" at bounding box center [330, 14] width 588 height 11
copy link "BEG_FL-6252-WK-004"
click at [326, 81] on div "1248 RUB" at bounding box center [432, 87] width 383 height 16
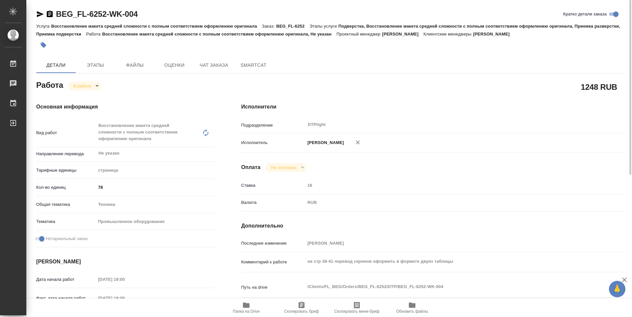
click at [346, 88] on div "1248 RUB" at bounding box center [432, 87] width 383 height 16
type textarea "x"
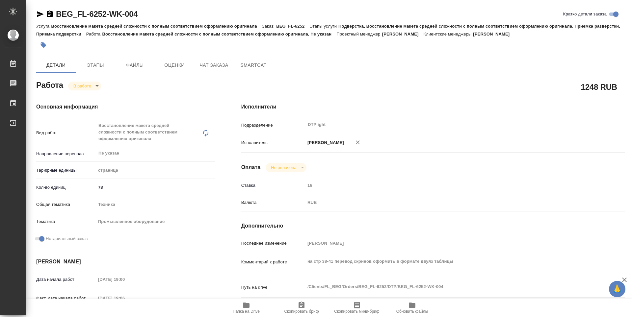
type textarea "x"
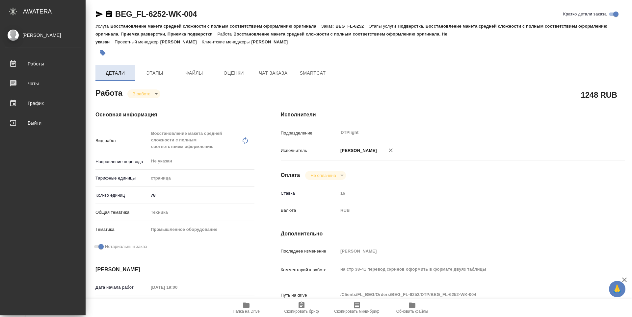
type textarea "x"
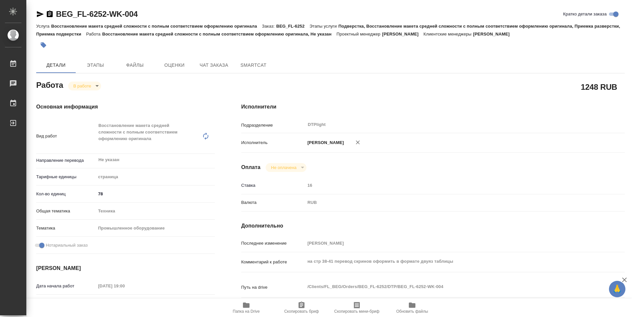
type textarea "x"
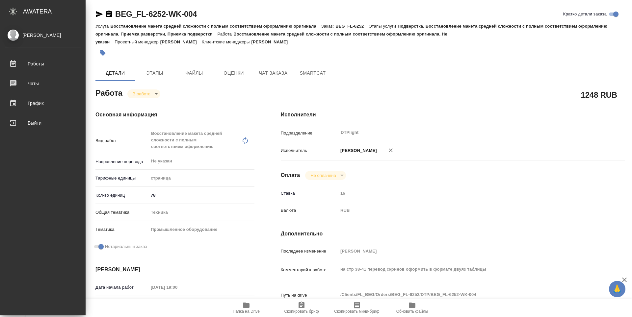
type textarea "x"
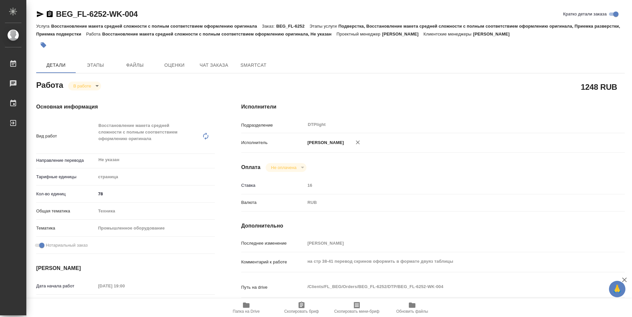
click at [37, 12] on icon "button" at bounding box center [40, 14] width 7 height 6
click at [38, 15] on icon "button" at bounding box center [40, 14] width 7 height 6
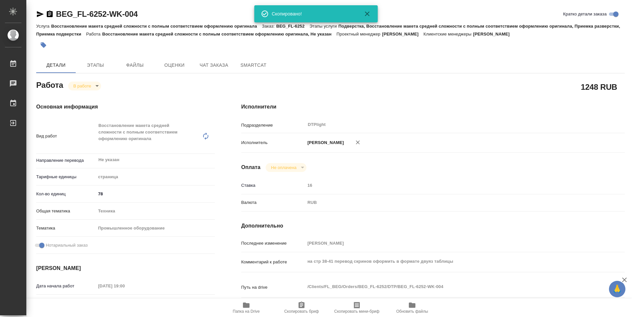
type textarea "x"
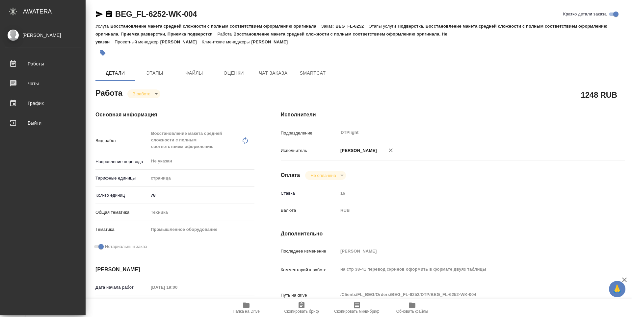
type textarea "x"
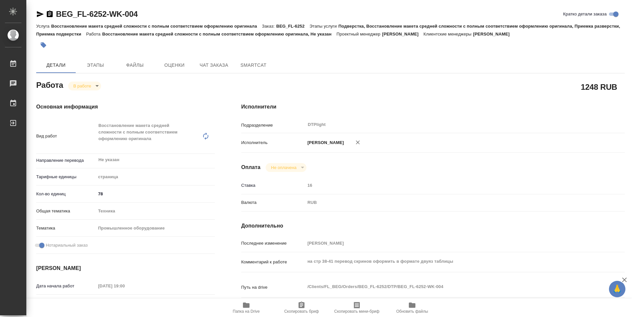
drag, startPoint x: 38, startPoint y: 15, endPoint x: 56, endPoint y: 13, distance: 17.9
click at [38, 15] on icon "button" at bounding box center [40, 14] width 7 height 6
